Goal: Task Accomplishment & Management: Complete application form

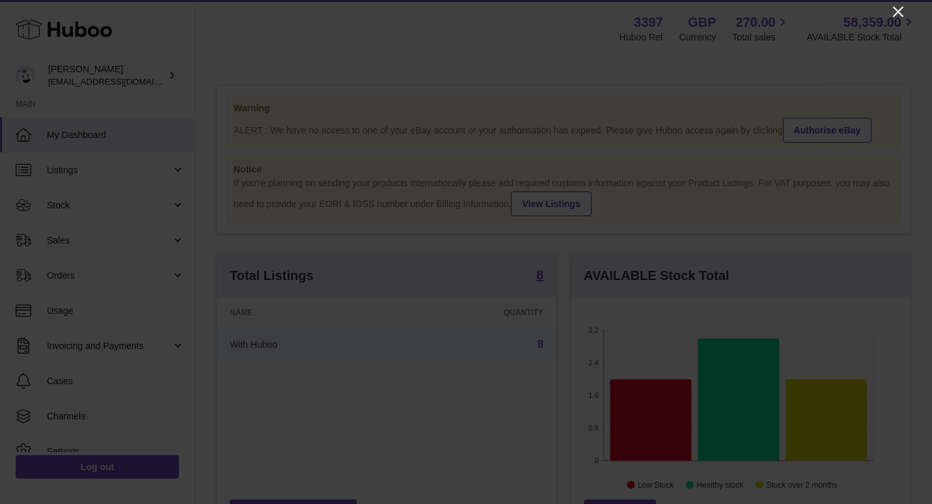
click at [899, 12] on icon "Close" at bounding box center [898, 12] width 16 height 16
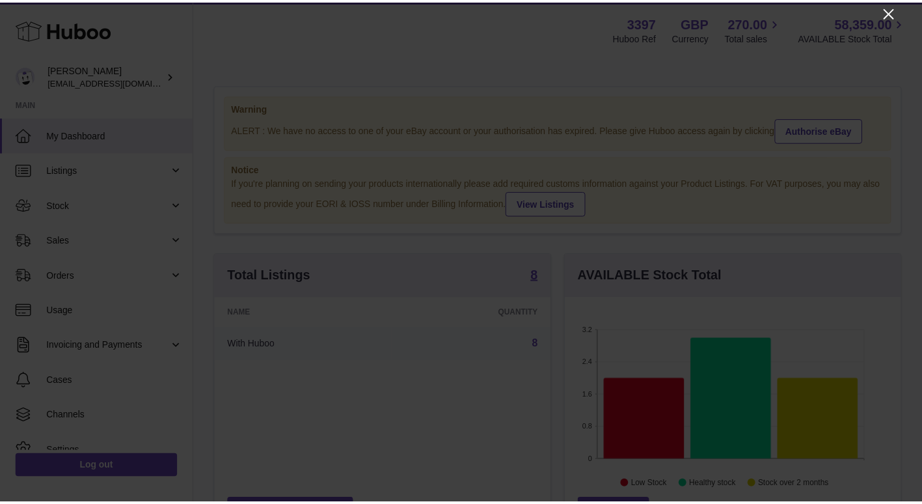
scroll to position [650526, 650394]
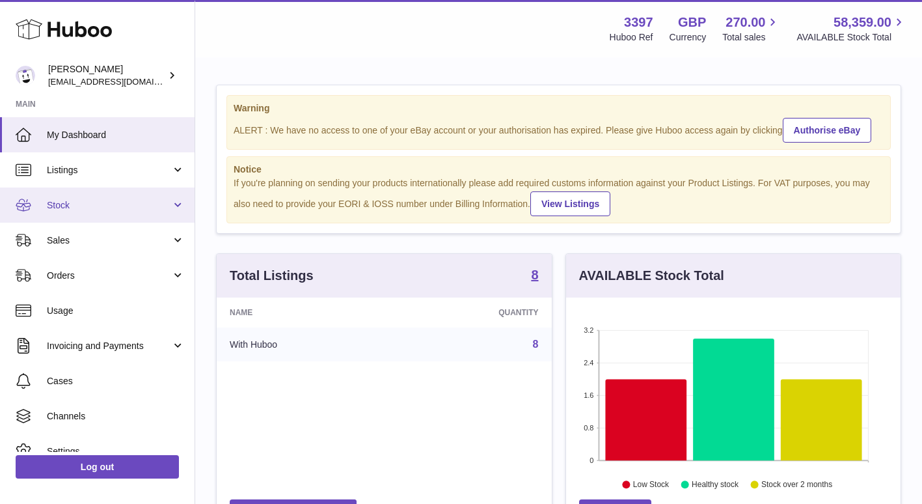
click at [96, 206] on span "Stock" at bounding box center [109, 205] width 124 height 12
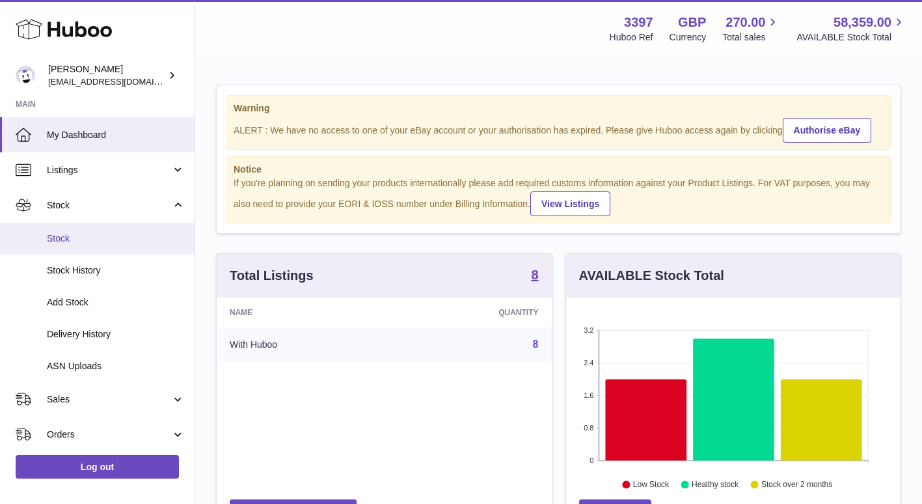
click at [81, 236] on span "Stock" at bounding box center [116, 238] width 138 height 12
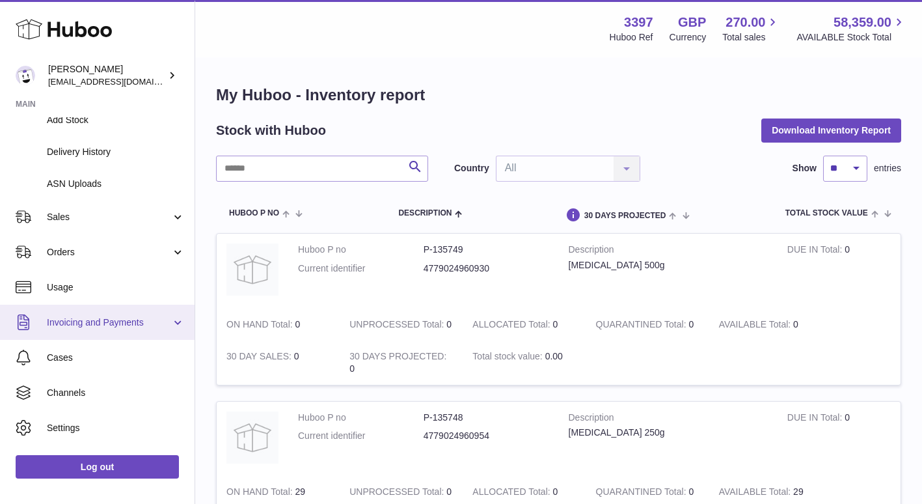
scroll to position [195, 0]
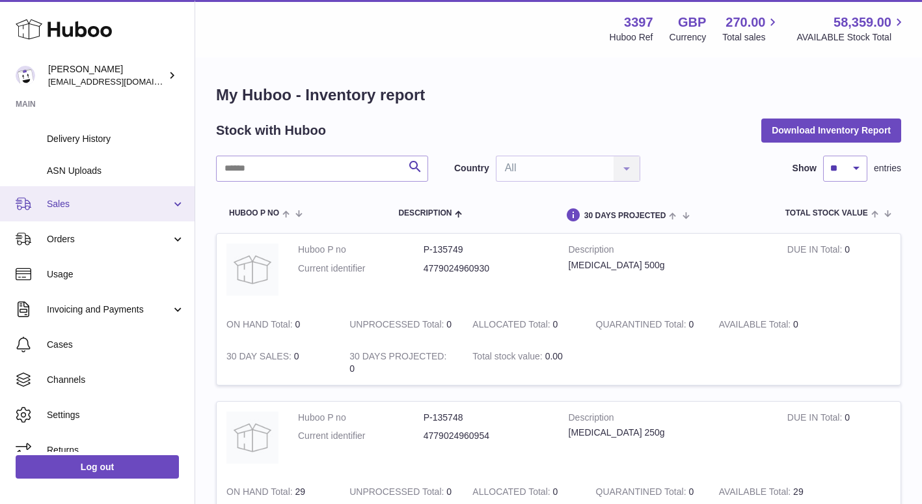
click at [80, 202] on span "Sales" at bounding box center [109, 204] width 124 height 12
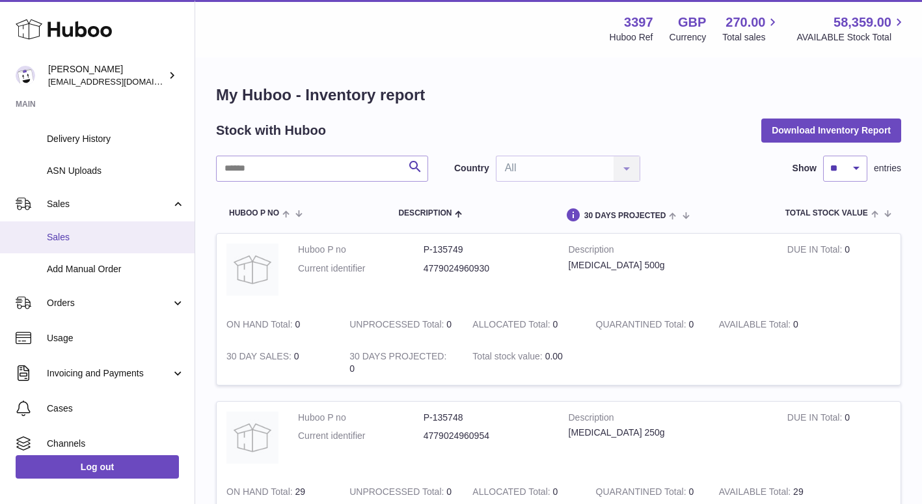
click at [87, 234] on span "Sales" at bounding box center [116, 237] width 138 height 12
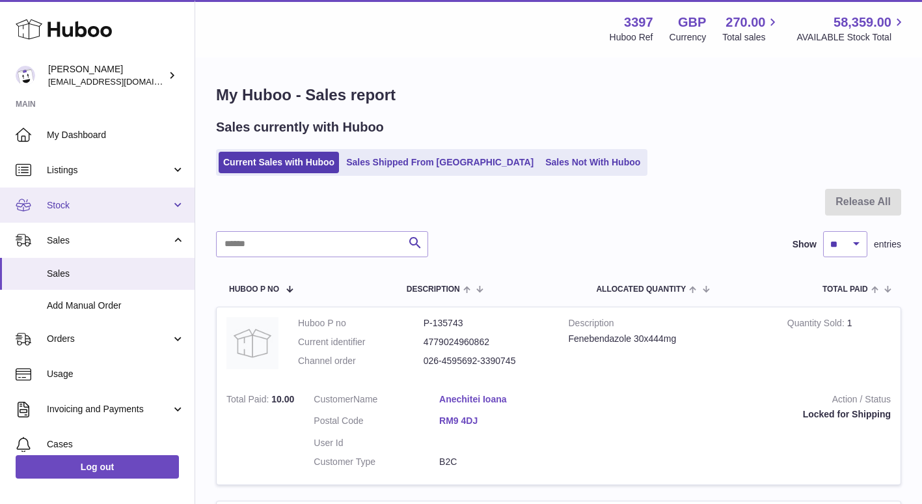
click at [107, 208] on span "Stock" at bounding box center [109, 205] width 124 height 12
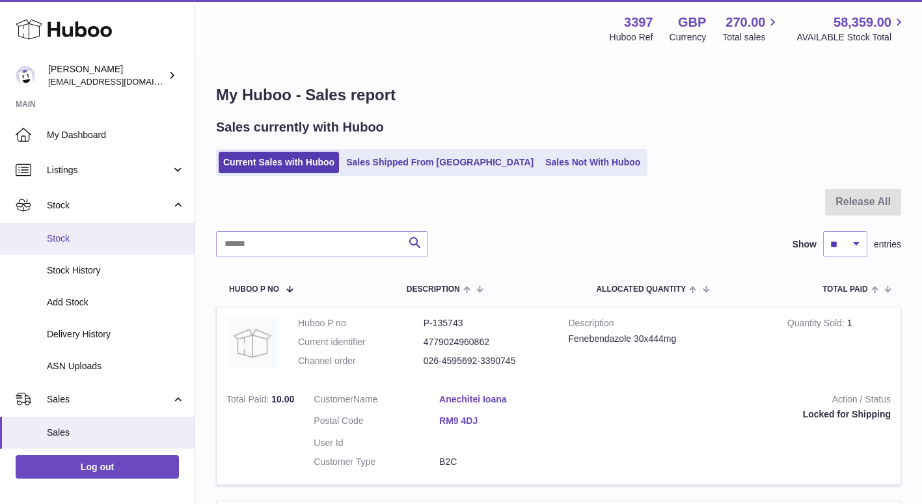
click at [95, 238] on span "Stock" at bounding box center [116, 238] width 138 height 12
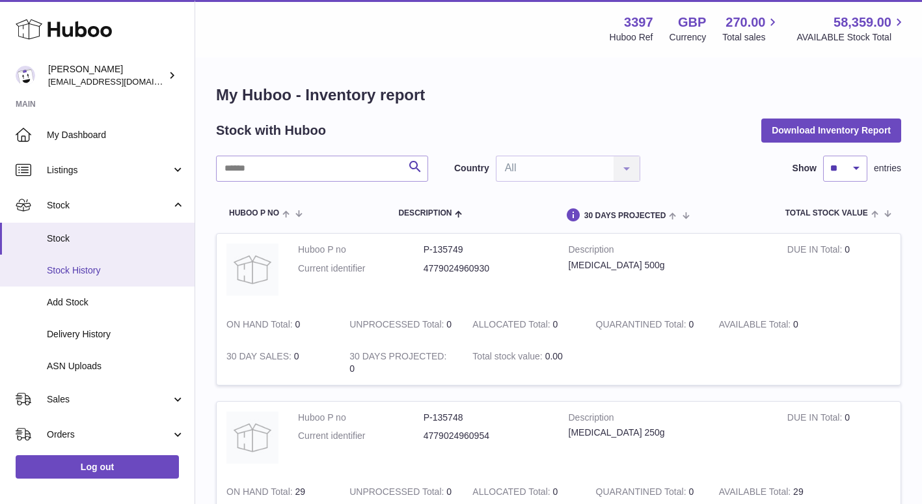
click at [98, 267] on span "Stock History" at bounding box center [116, 270] width 138 height 12
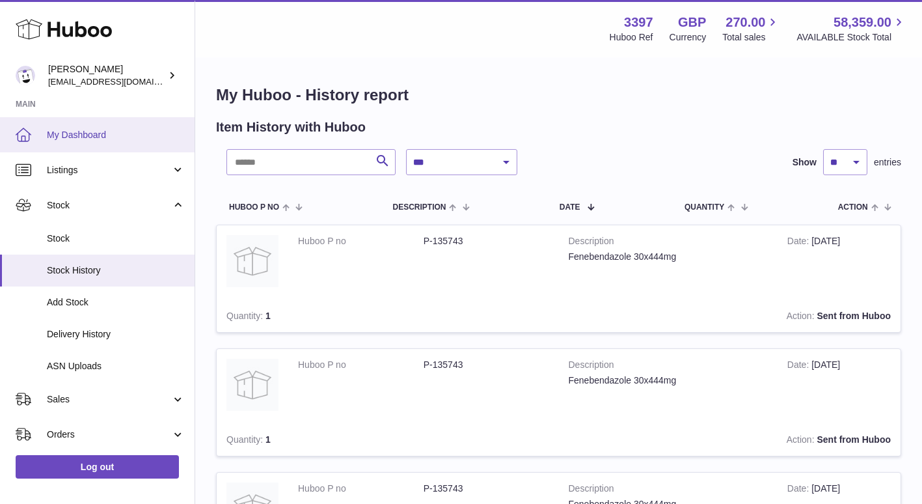
click at [61, 146] on link "My Dashboard" at bounding box center [97, 134] width 195 height 35
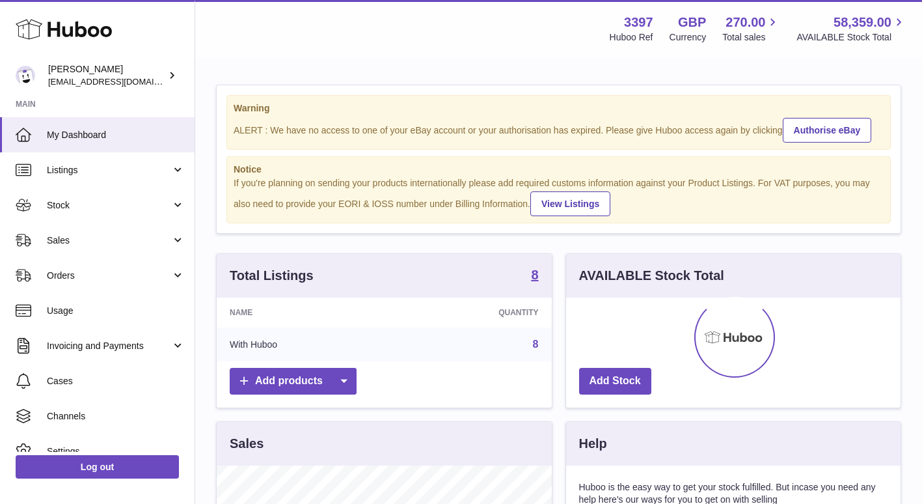
scroll to position [203, 334]
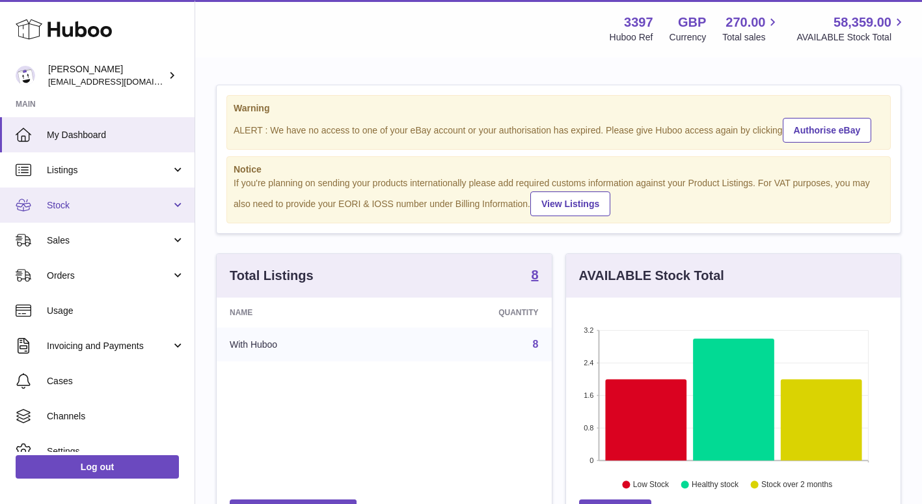
click at [136, 211] on link "Stock" at bounding box center [97, 204] width 195 height 35
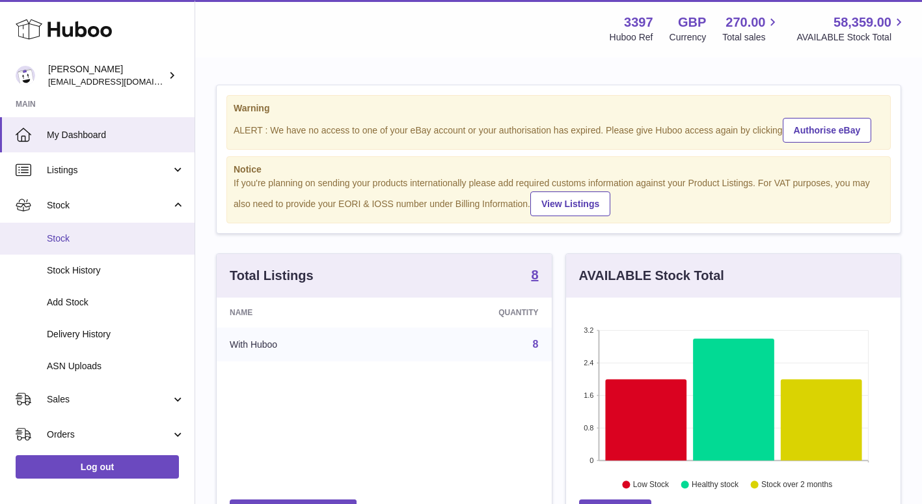
click at [111, 240] on span "Stock" at bounding box center [116, 238] width 138 height 12
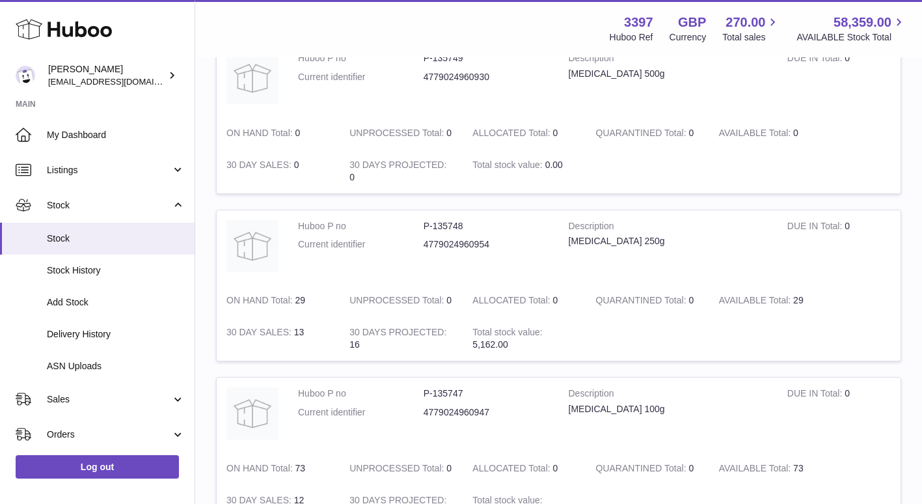
scroll to position [195, 0]
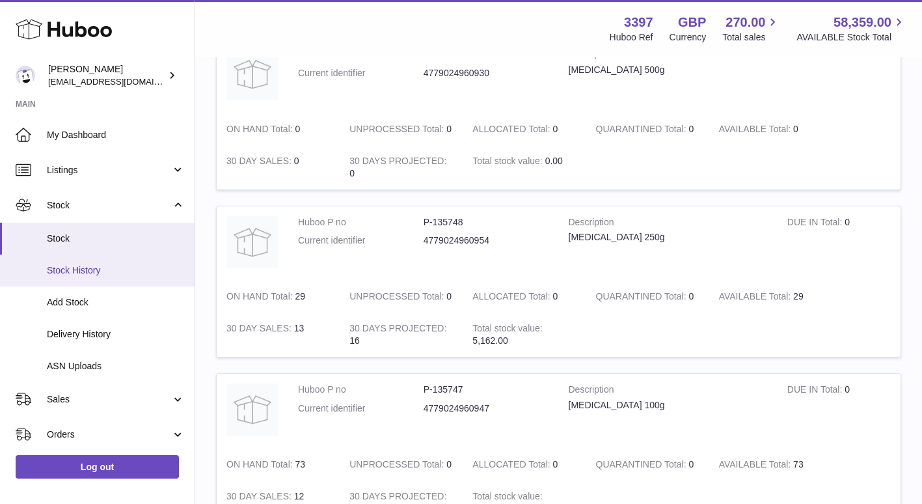
click at [124, 264] on span "Stock History" at bounding box center [116, 270] width 138 height 12
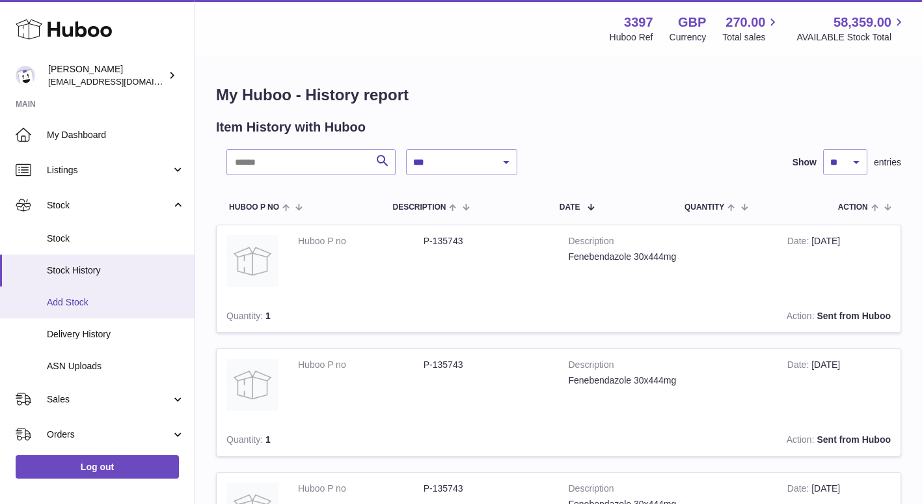
click at [109, 303] on span "Add Stock" at bounding box center [116, 302] width 138 height 12
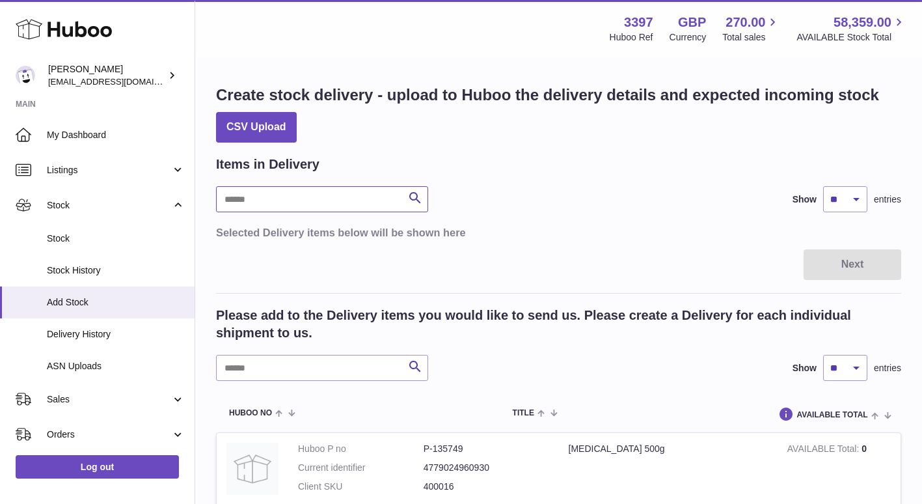
click at [336, 198] on input "text" at bounding box center [322, 199] width 212 height 26
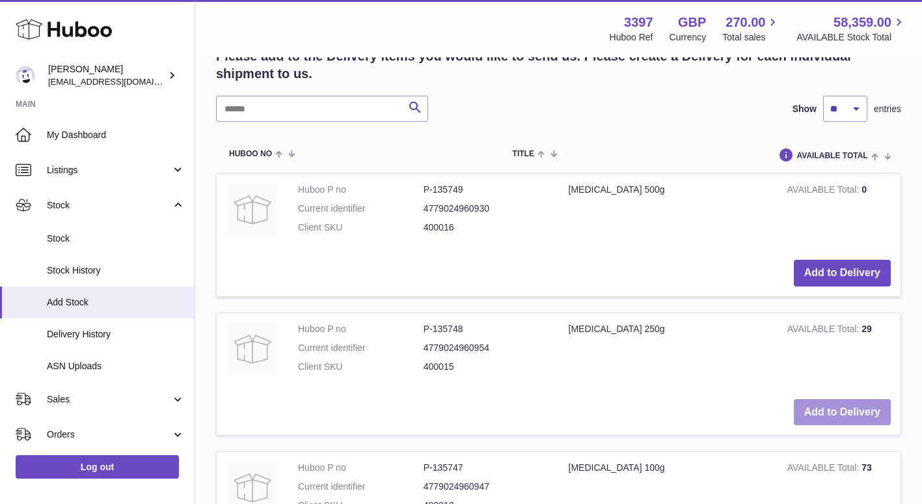
scroll to position [325, 0]
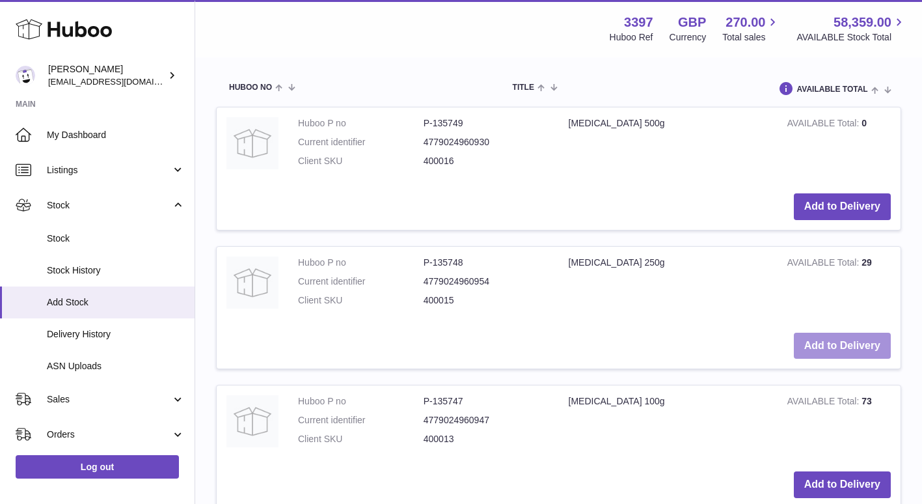
type input "******"
click at [846, 349] on button "Add to Delivery" at bounding box center [842, 346] width 97 height 27
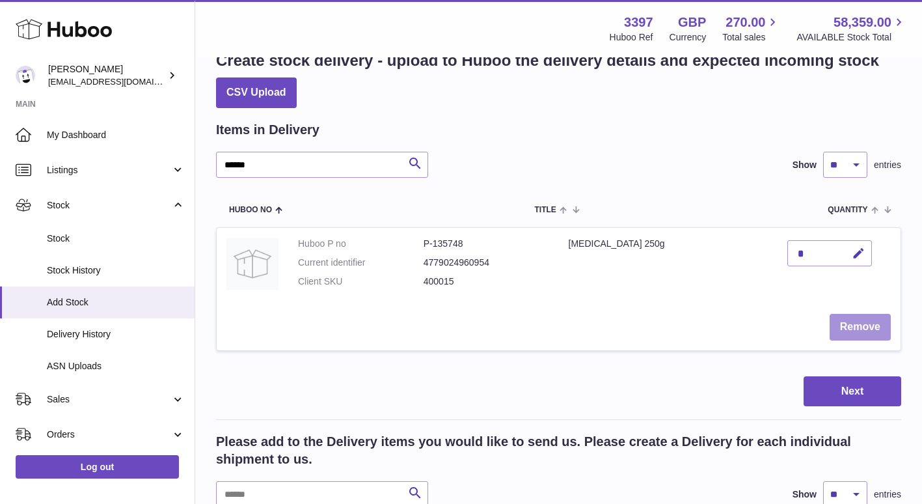
scroll to position [31, 0]
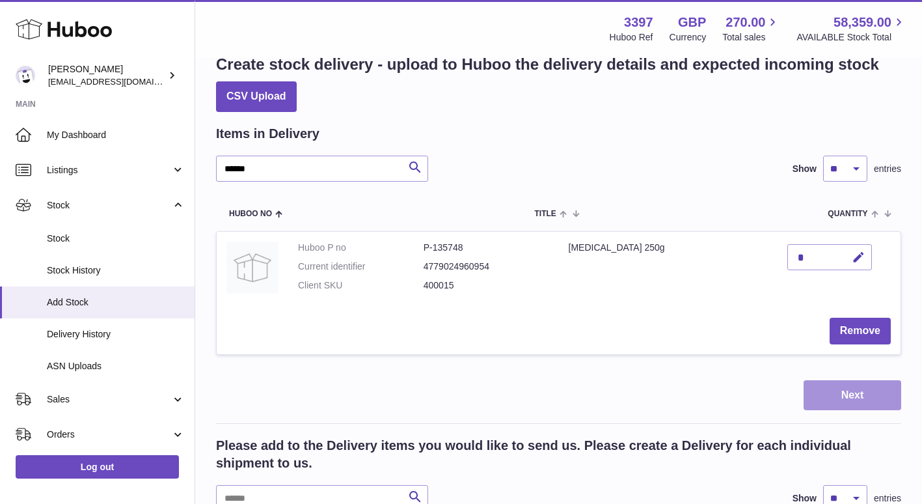
click at [848, 396] on button "Next" at bounding box center [853, 395] width 98 height 31
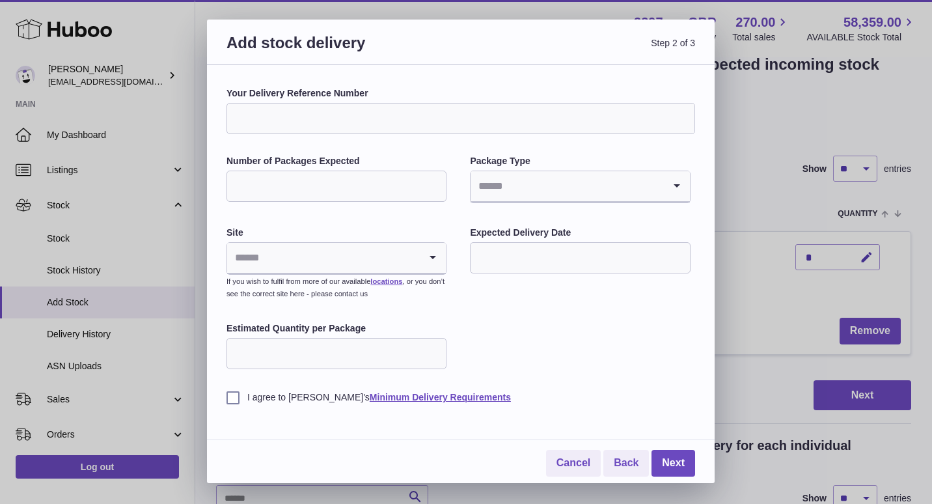
click at [538, 261] on input "text" at bounding box center [580, 257] width 220 height 31
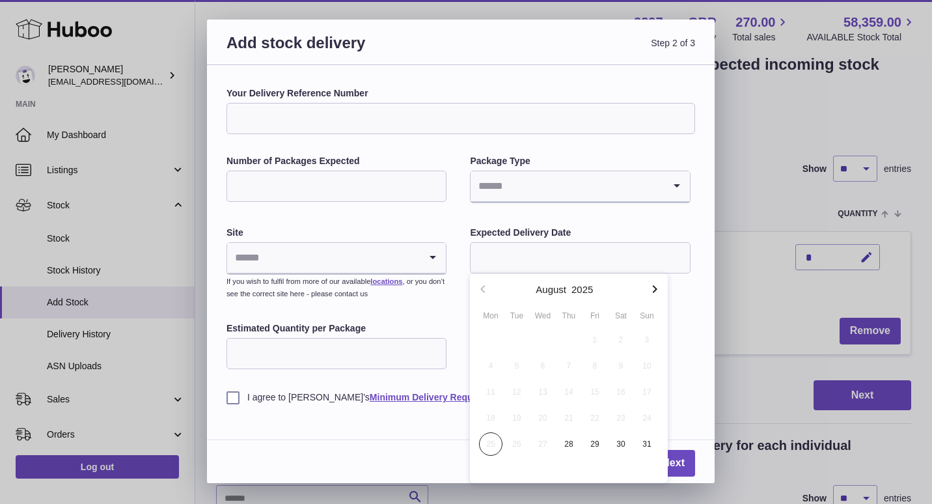
click at [325, 187] on input "Number of Packages Expected" at bounding box center [336, 185] width 220 height 31
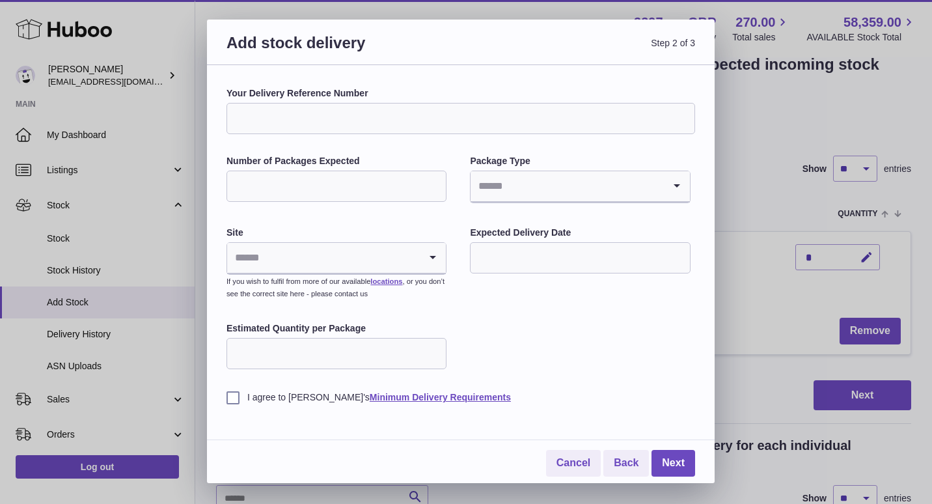
click at [271, 118] on input "Your Delivery Reference Number" at bounding box center [460, 118] width 469 height 31
click at [668, 465] on link "Next" at bounding box center [673, 463] width 44 height 27
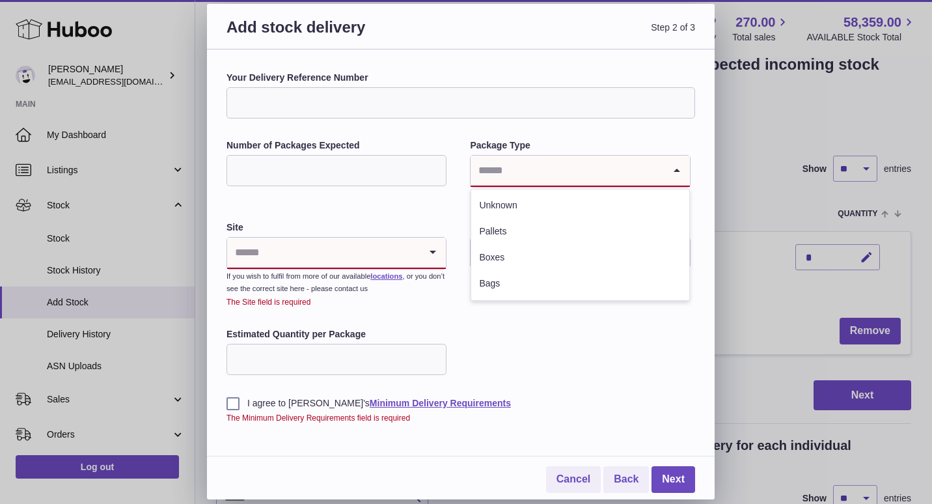
click at [504, 172] on input "Search for option" at bounding box center [566, 171] width 193 height 30
click at [502, 264] on li "Boxes" at bounding box center [579, 258] width 217 height 26
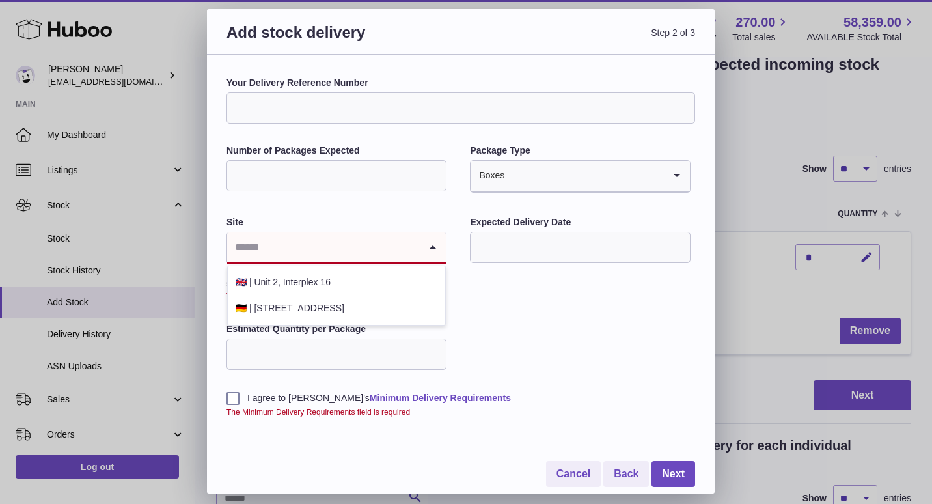
click at [344, 239] on input "Search for option" at bounding box center [323, 247] width 193 height 30
click at [344, 280] on li "🇬🇧 | Unit 2, Interplex 16" at bounding box center [336, 282] width 217 height 26
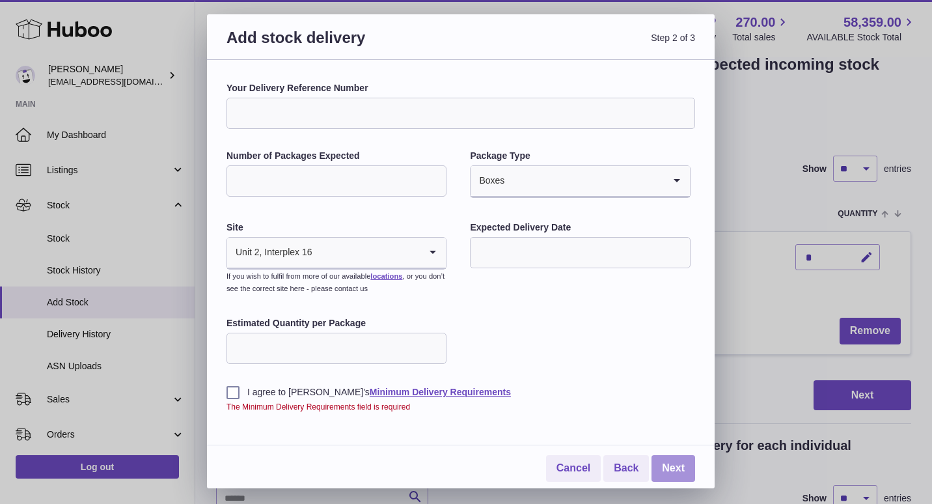
click at [668, 470] on link "Next" at bounding box center [673, 468] width 44 height 27
click at [288, 388] on label "I agree to Huboo's Minimum Delivery Requirements" at bounding box center [460, 392] width 469 height 12
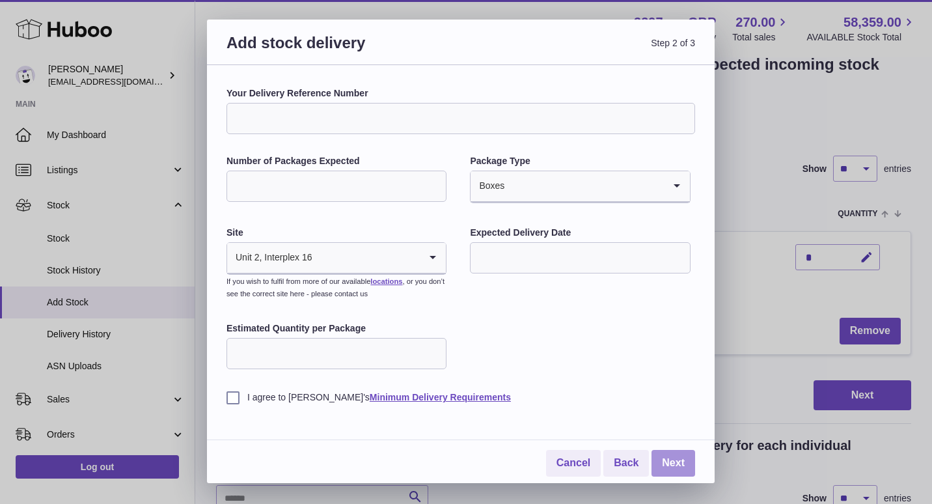
click at [679, 462] on link "Next" at bounding box center [673, 463] width 44 height 27
click at [670, 463] on link "Next" at bounding box center [673, 463] width 44 height 27
click at [273, 120] on input "Your Delivery Reference Number" at bounding box center [460, 118] width 469 height 31
type input "*****"
click at [284, 199] on input "Number of Packages Expected" at bounding box center [336, 185] width 220 height 31
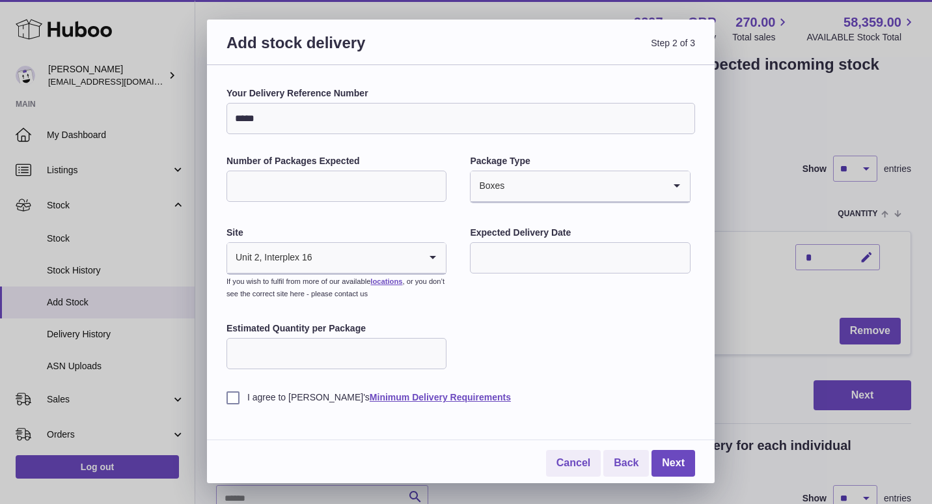
type input "*"
click at [427, 350] on input "Estimated Quantity per Package" at bounding box center [336, 353] width 220 height 31
click at [434, 353] on input "**" at bounding box center [336, 353] width 220 height 31
click at [434, 340] on input "*" at bounding box center [336, 353] width 220 height 31
drag, startPoint x: 434, startPoint y: 340, endPoint x: 433, endPoint y: 347, distance: 7.3
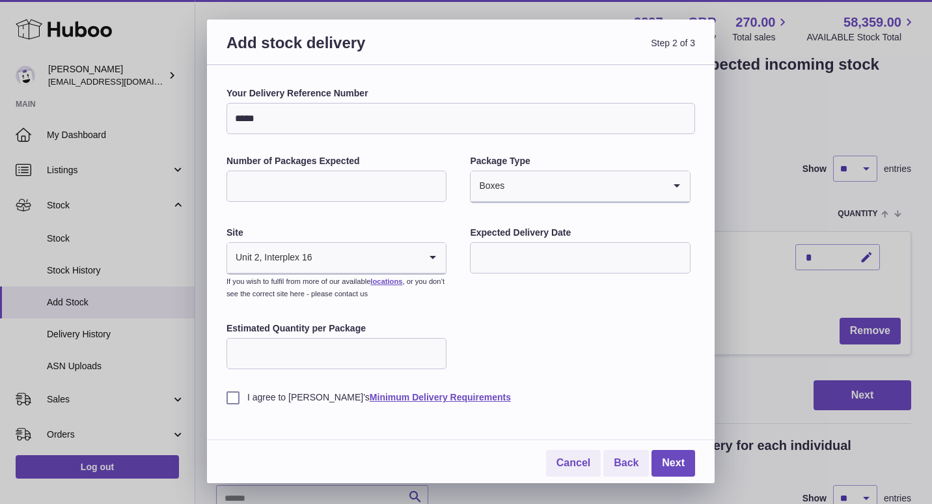
click at [434, 341] on input "*" at bounding box center [336, 353] width 220 height 31
type input "*"
click at [433, 350] on input "*" at bounding box center [336, 353] width 220 height 31
click at [664, 468] on link "Next" at bounding box center [673, 463] width 44 height 27
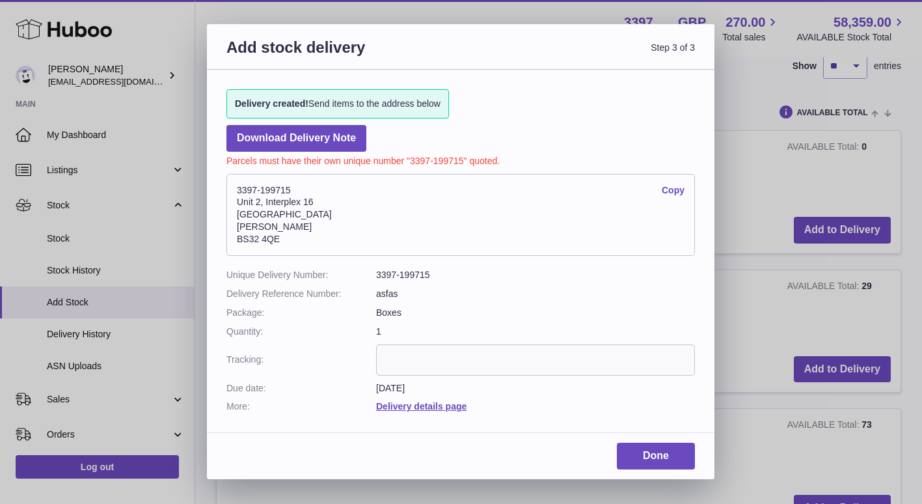
scroll to position [291, 0]
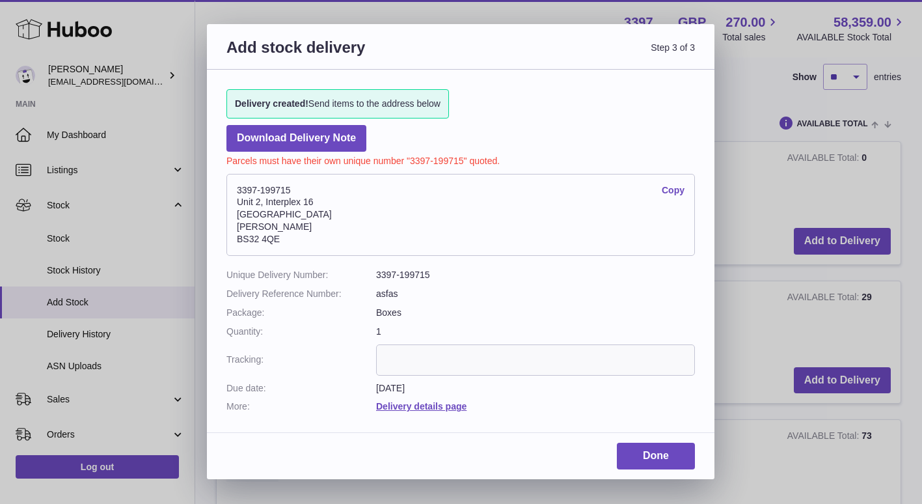
click at [403, 357] on input "text" at bounding box center [535, 359] width 319 height 31
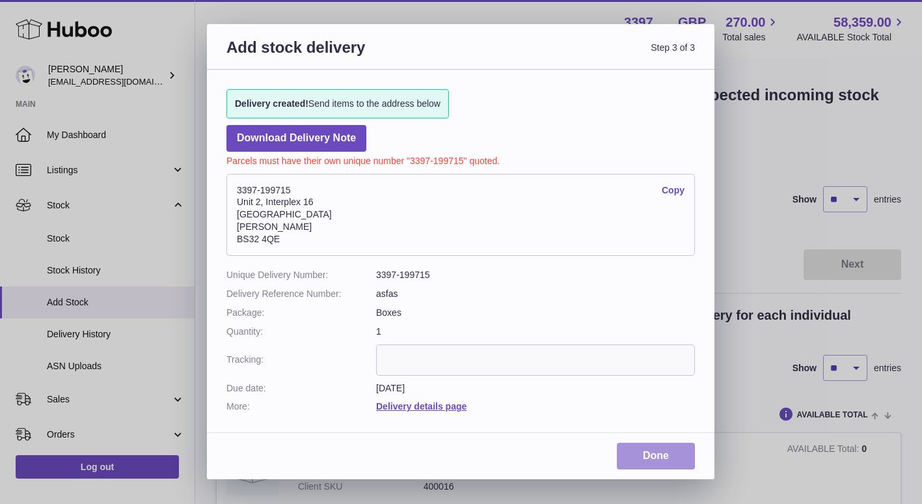
click at [659, 452] on link "Done" at bounding box center [656, 455] width 78 height 27
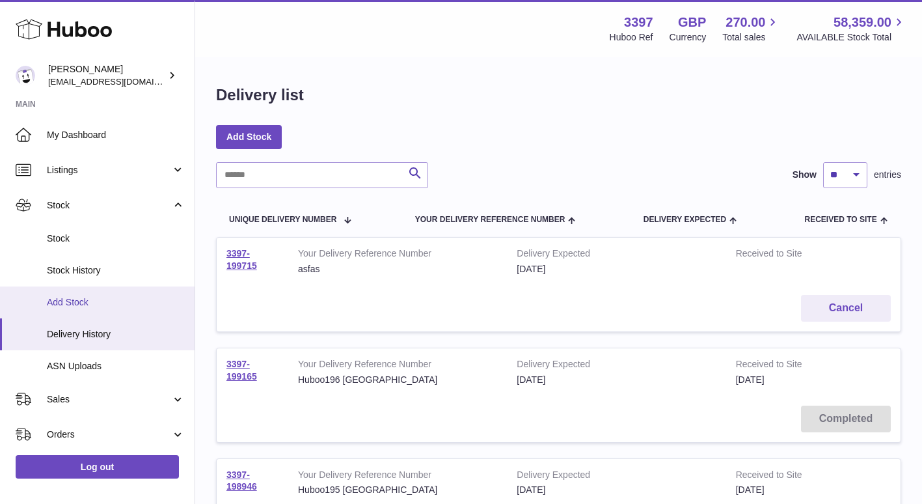
scroll to position [65, 0]
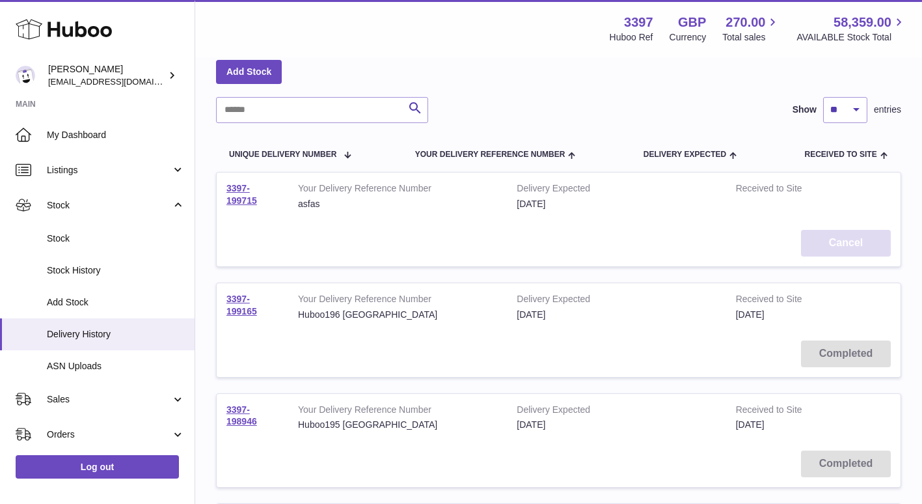
click at [832, 247] on button "Cancel" at bounding box center [846, 243] width 90 height 27
click at [517, 200] on div "[DATE]" at bounding box center [616, 204] width 199 height 12
click at [239, 299] on link "3397-199165" at bounding box center [241, 304] width 31 height 23
